Goal: Information Seeking & Learning: Learn about a topic

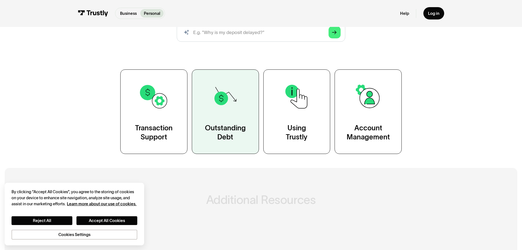
scroll to position [82, 0]
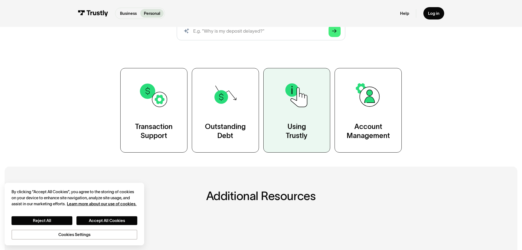
click at [290, 123] on div "Using Trustly" at bounding box center [297, 131] width 22 height 19
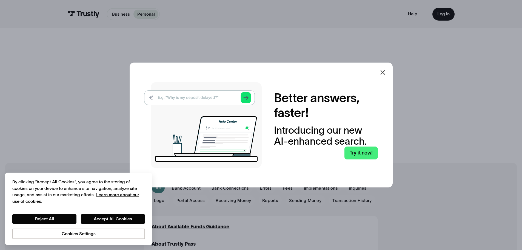
click at [381, 72] on icon at bounding box center [382, 72] width 7 height 7
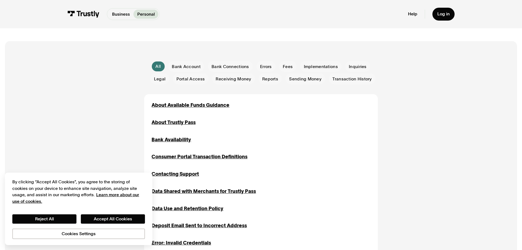
scroll to position [137, 0]
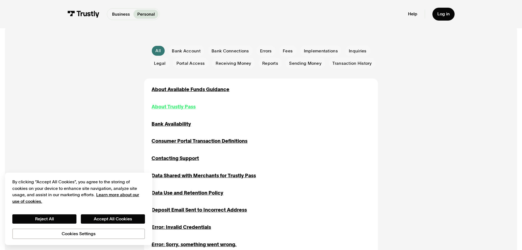
click at [187, 107] on div "About Trustly Pass" at bounding box center [173, 106] width 44 height 7
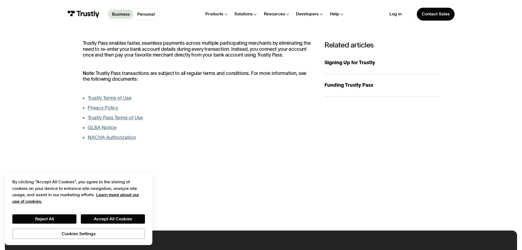
scroll to position [110, 0]
